Goal: Task Accomplishment & Management: Complete application form

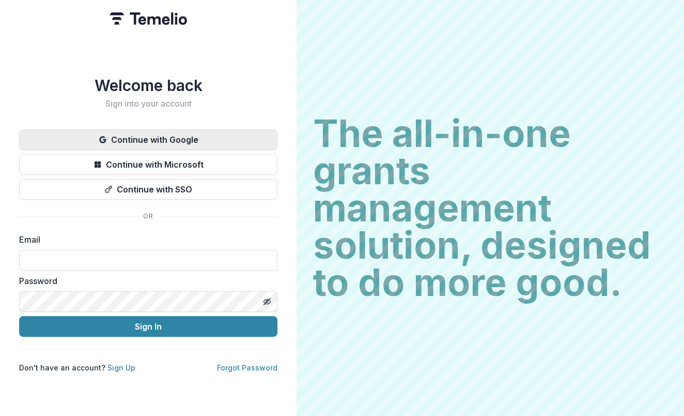
click at [194, 140] on button "Continue with Google" at bounding box center [148, 139] width 258 height 21
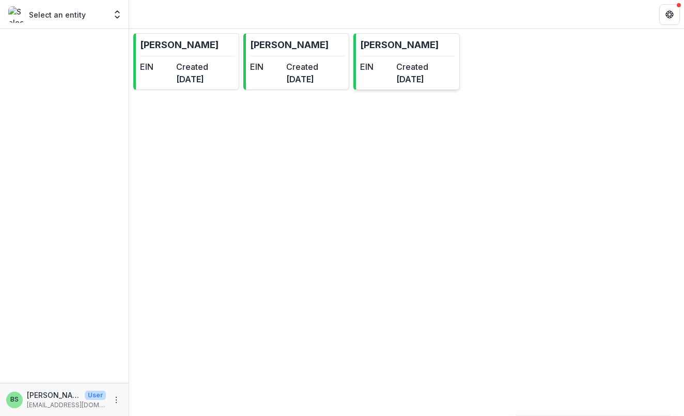
click at [392, 79] on div "EIN" at bounding box center [376, 72] width 32 height 25
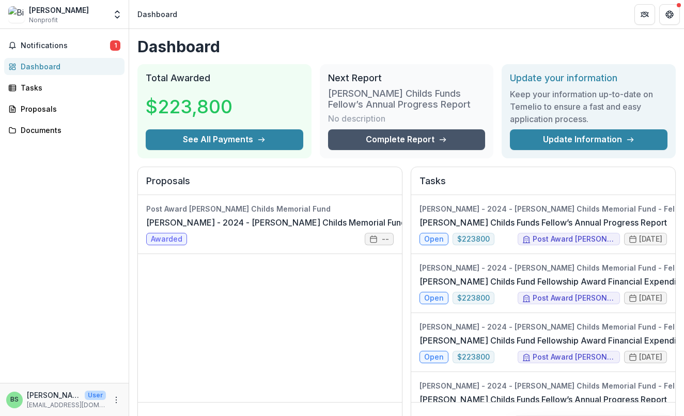
click at [397, 146] on link "Complete Report" at bounding box center [407, 139] width 158 height 21
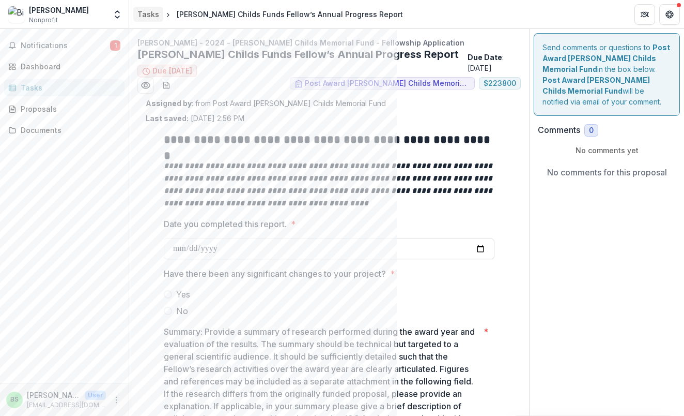
click at [150, 14] on div "Tasks" at bounding box center [148, 14] width 22 height 11
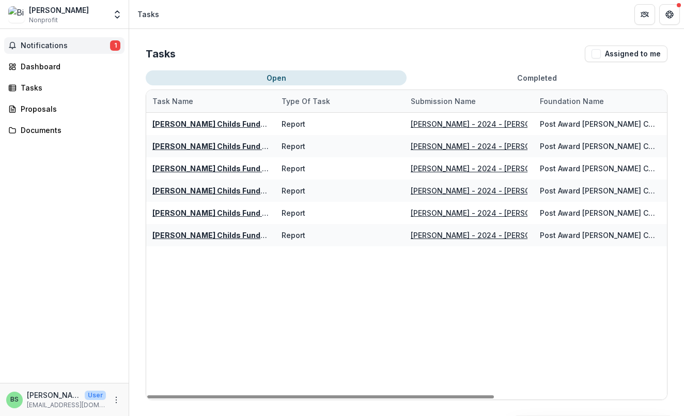
click at [62, 52] on button "Notifications 1" at bounding box center [64, 45] width 120 height 17
click at [46, 70] on div "Dashboard" at bounding box center [69, 66] width 96 height 11
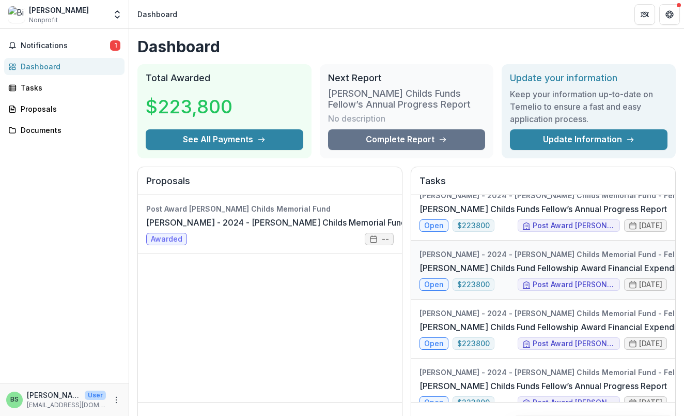
scroll to position [16, 0]
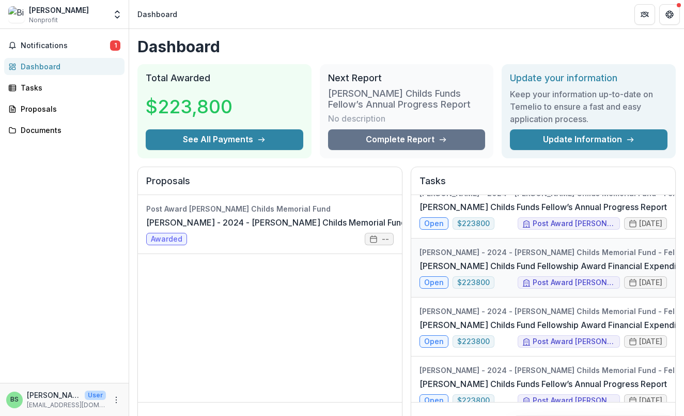
click at [584, 272] on link "[PERSON_NAME] Childs Fund Fellowship Award Financial Expenditure Report" at bounding box center [570, 265] width 301 height 12
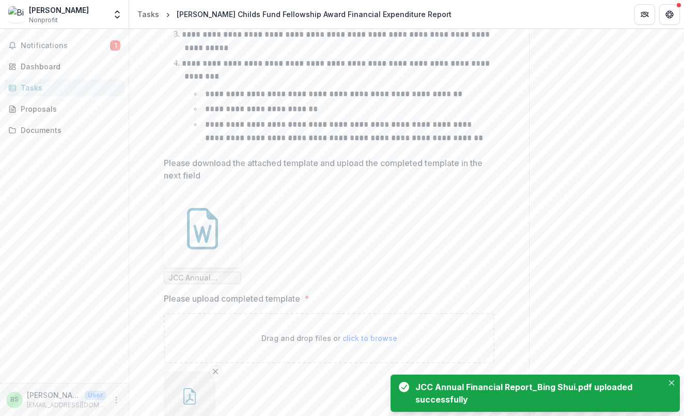
scroll to position [492, 0]
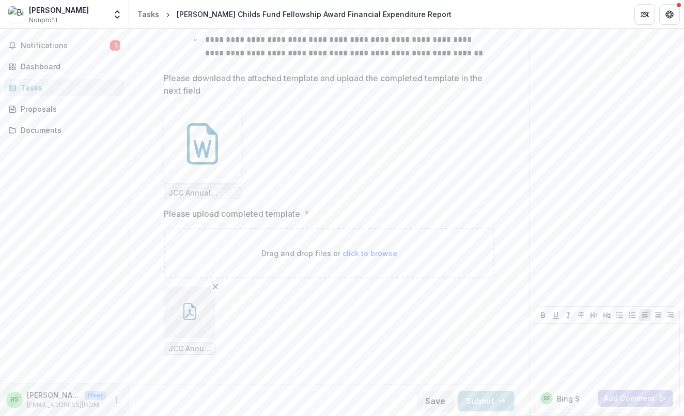
click at [484, 349] on ul "JCC Annual Financial Report_Bing Shui.pdf" at bounding box center [329, 320] width 331 height 68
click at [378, 301] on ul "JCC Annual Financial Report_Bing Shui.pdf" at bounding box center [329, 320] width 331 height 68
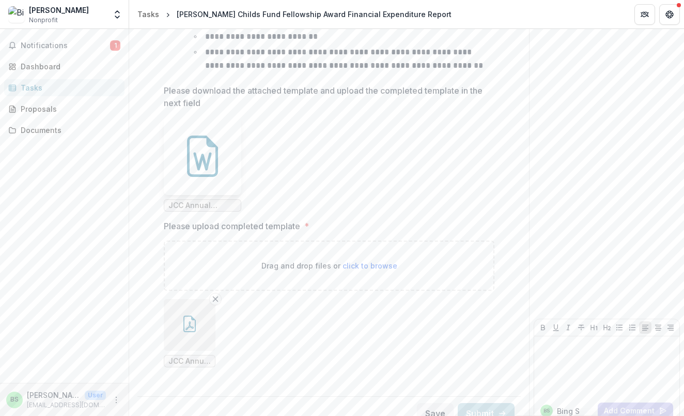
scroll to position [481, 0]
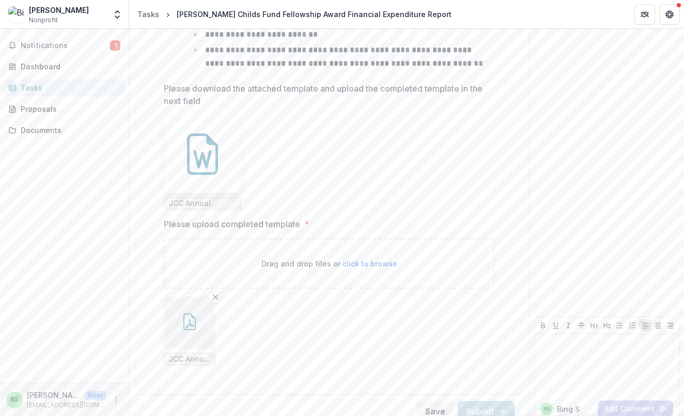
click at [385, 280] on div "Drag and drop files or click to browse" at bounding box center [329, 263] width 331 height 50
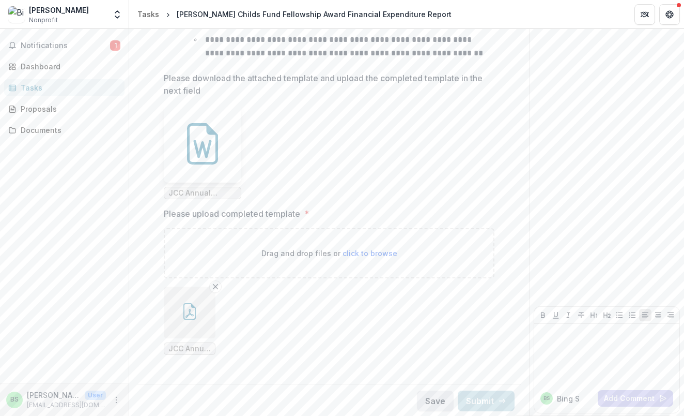
click at [426, 397] on button "Save" at bounding box center [435, 400] width 37 height 21
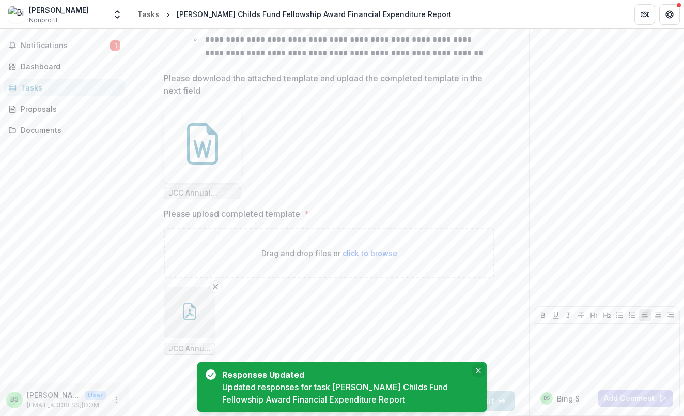
click at [477, 370] on icon "Close" at bounding box center [478, 370] width 5 height 5
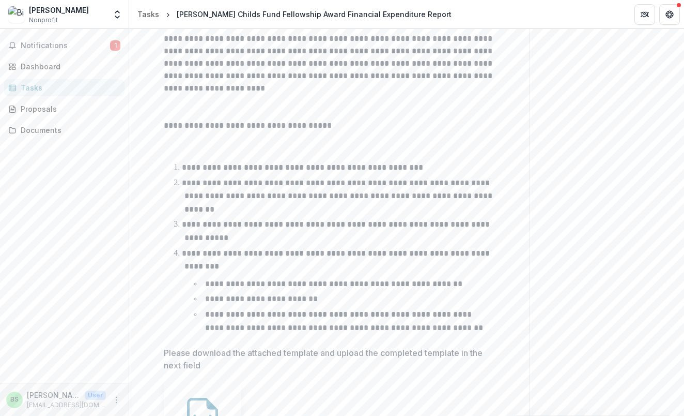
scroll to position [0, 0]
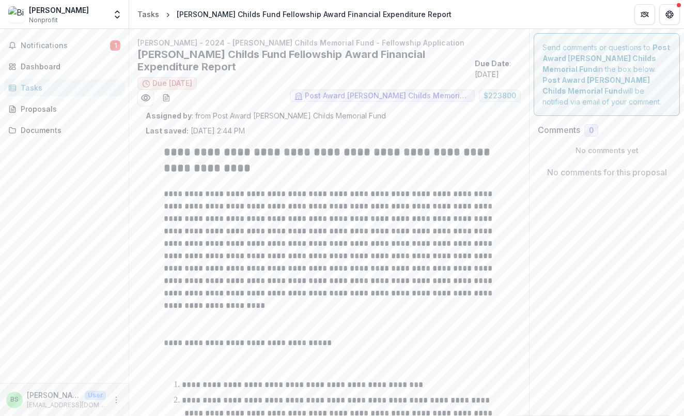
click at [28, 83] on div "Tasks" at bounding box center [69, 87] width 96 height 11
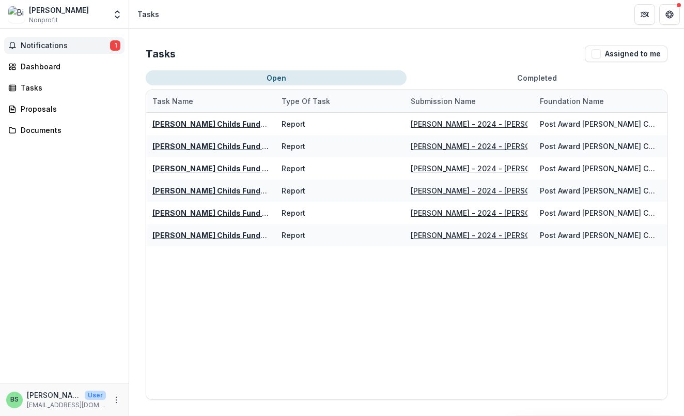
click at [55, 40] on button "Notifications 1" at bounding box center [64, 45] width 120 height 17
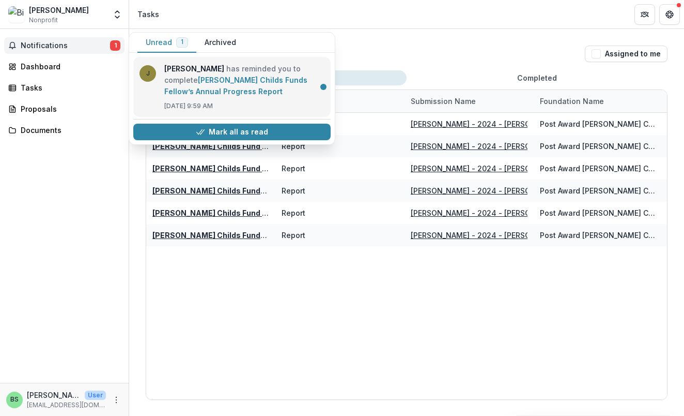
click at [266, 78] on link "[PERSON_NAME] Childs Funds Fellow’s Annual Progress Report" at bounding box center [235, 85] width 143 height 20
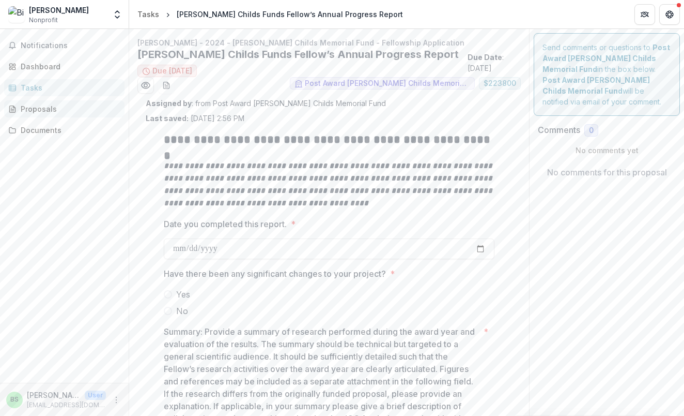
click at [60, 110] on div "Proposals" at bounding box center [69, 108] width 96 height 11
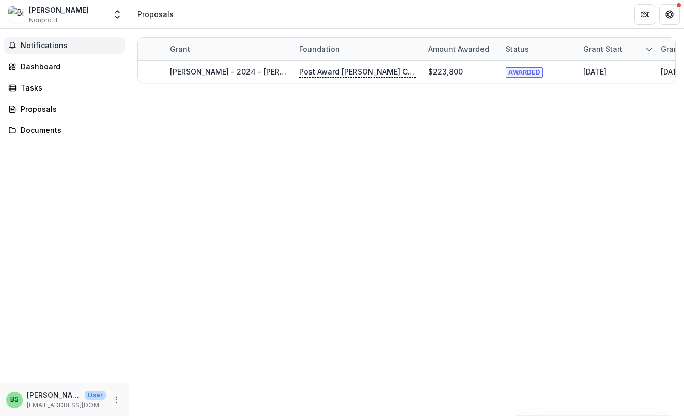
click at [56, 51] on button "Notifications" at bounding box center [64, 45] width 120 height 17
click at [61, 70] on div "Dashboard" at bounding box center [69, 66] width 96 height 11
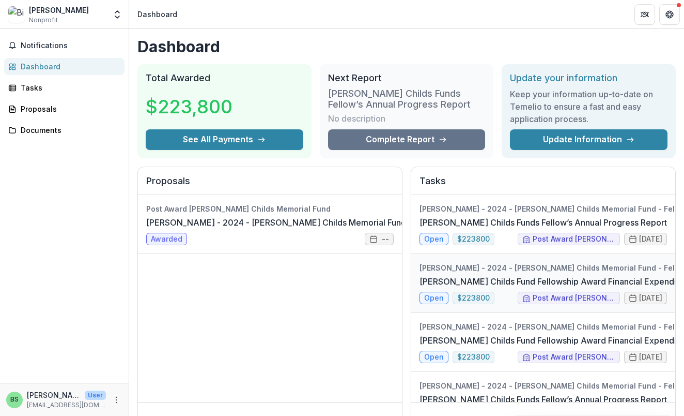
click at [616, 287] on link "[PERSON_NAME] Childs Fund Fellowship Award Financial Expenditure Report" at bounding box center [570, 281] width 301 height 12
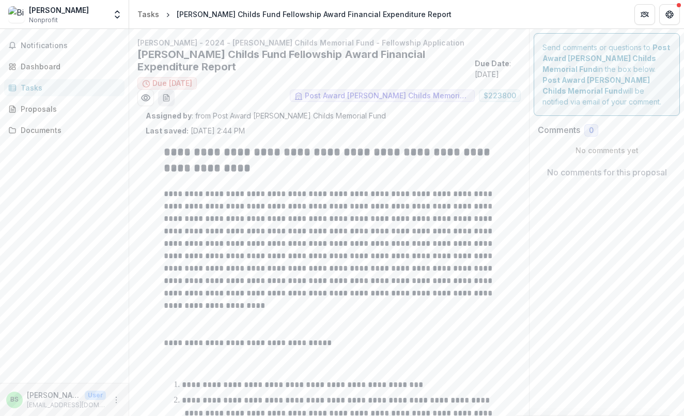
click at [163, 93] on button "download-word-button" at bounding box center [166, 97] width 17 height 17
click at [187, 236] on p "**********" at bounding box center [329, 250] width 331 height 124
click at [36, 88] on div "Tasks" at bounding box center [69, 87] width 96 height 11
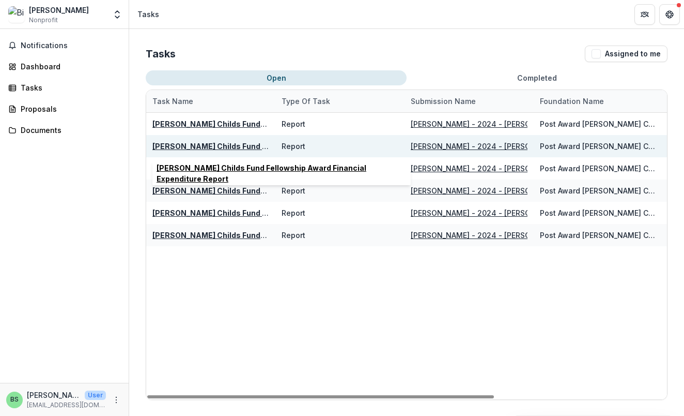
click at [205, 148] on u "[PERSON_NAME] Childs Fund Fellowship Award Financial Expenditure Report" at bounding box center [293, 146] width 283 height 9
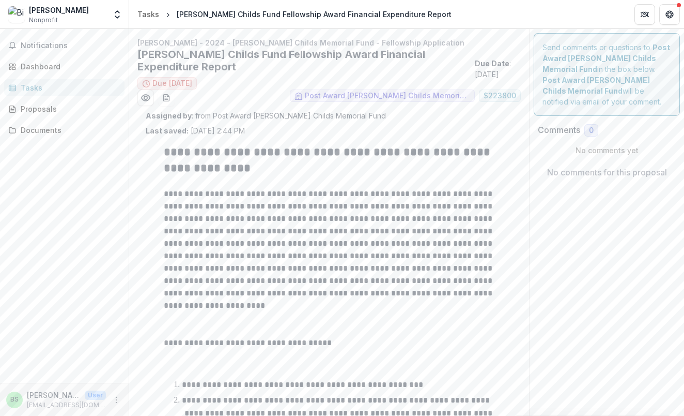
click at [43, 86] on div "Tasks" at bounding box center [69, 87] width 96 height 11
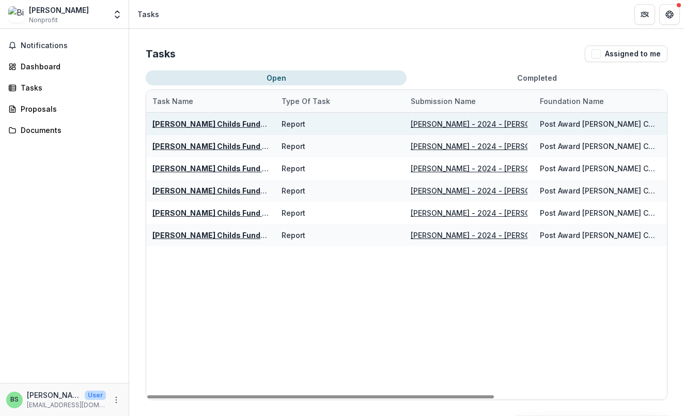
click at [236, 119] on u "[PERSON_NAME] Childs Funds Fellow’s Annual Progress Report" at bounding box center [269, 123] width 235 height 9
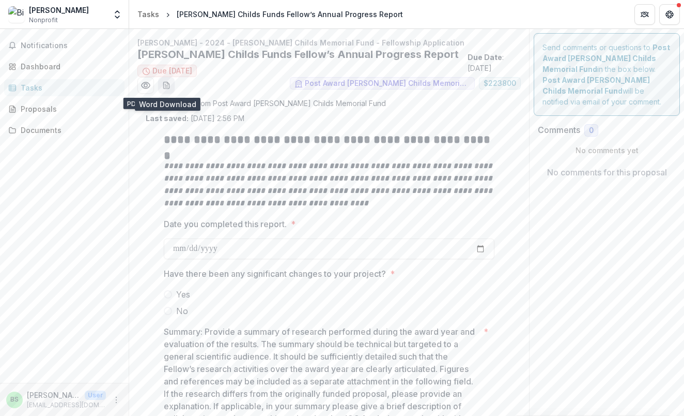
click at [173, 85] on button "download-word-button" at bounding box center [166, 85] width 17 height 17
click at [34, 90] on div "Tasks" at bounding box center [69, 87] width 96 height 11
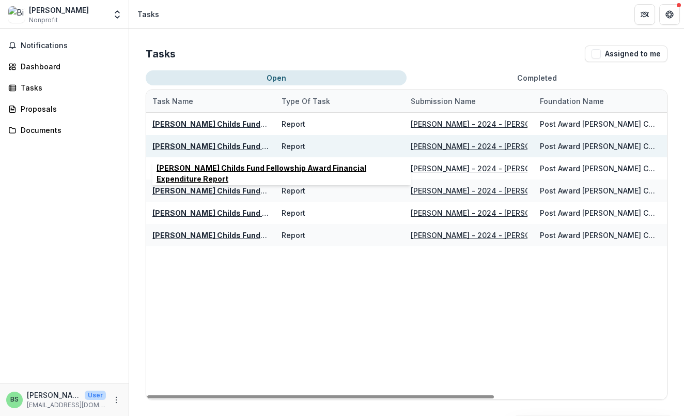
click at [252, 143] on u "[PERSON_NAME] Childs Fund Fellowship Award Financial Expenditure Report" at bounding box center [293, 146] width 283 height 9
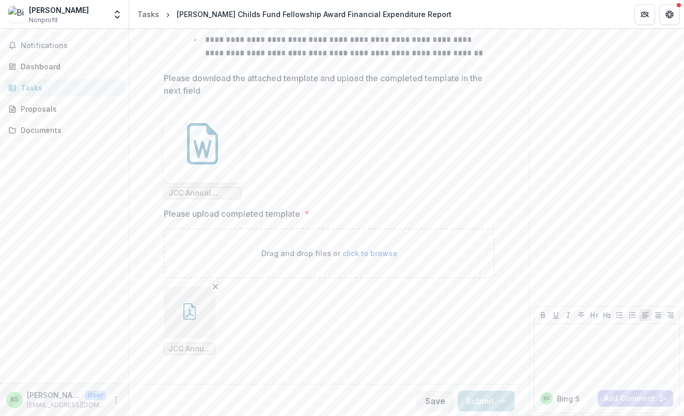
scroll to position [465, 0]
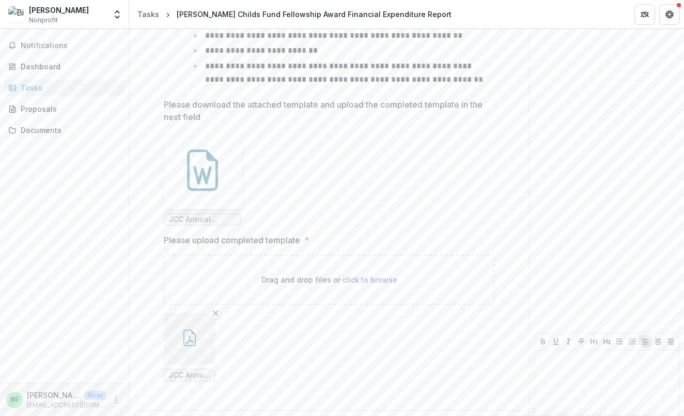
click at [353, 106] on p "Please download the attached template and upload the completed template in the …" at bounding box center [326, 110] width 325 height 25
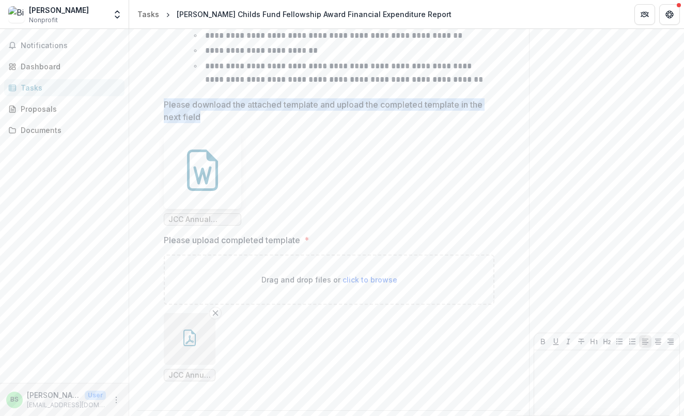
click at [353, 104] on p "Please download the attached template and upload the completed template in the …" at bounding box center [326, 110] width 325 height 25
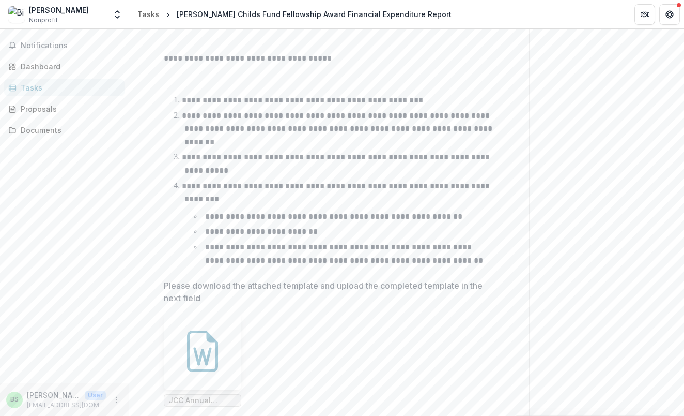
scroll to position [492, 0]
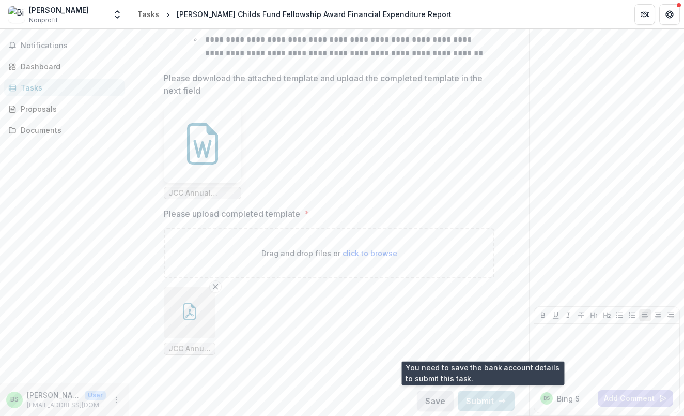
click at [429, 393] on button "Save" at bounding box center [435, 400] width 37 height 21
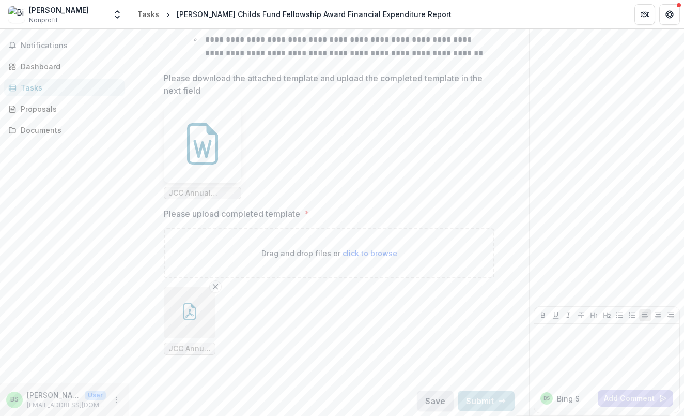
click at [434, 397] on div "Updated responses for task [PERSON_NAME] Childs Fund Fellowship Award Financial…" at bounding box center [346, 402] width 248 height 25
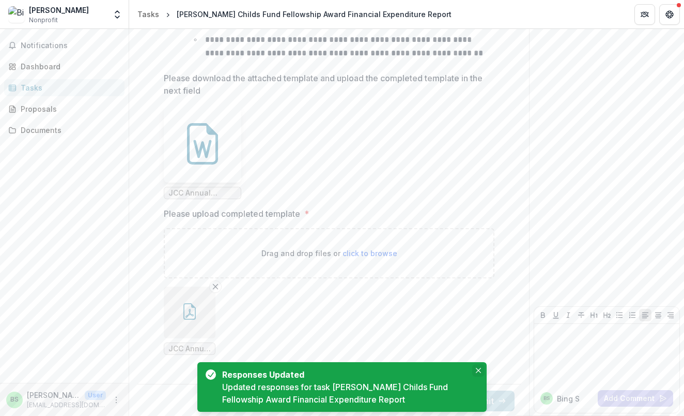
click at [478, 373] on button "Close" at bounding box center [478, 370] width 12 height 12
